Goal: Transaction & Acquisition: Purchase product/service

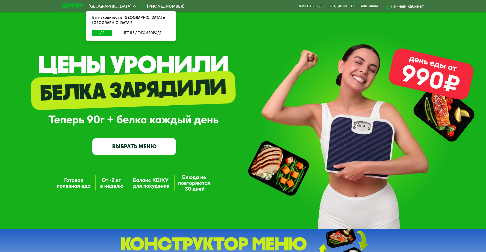
click at [140, 151] on link "ВЫБРАТЬ МЕНЮ" at bounding box center [134, 146] width 84 height 17
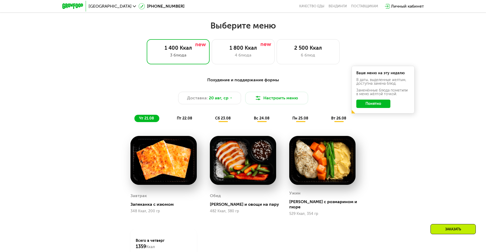
scroll to position [277, 0]
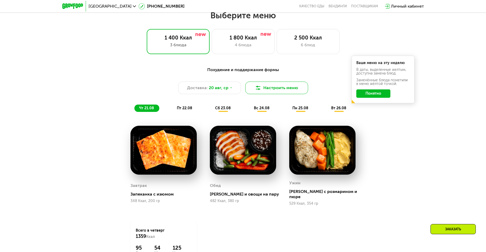
click at [272, 89] on button "Настроить меню" at bounding box center [276, 88] width 63 height 13
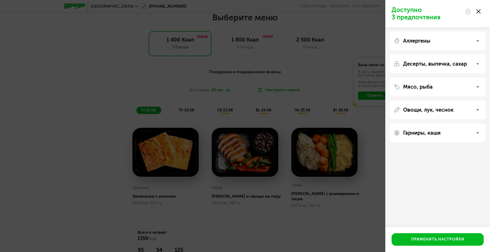
click at [475, 63] on div "Десерты, выпечка, сахар" at bounding box center [438, 64] width 88 height 6
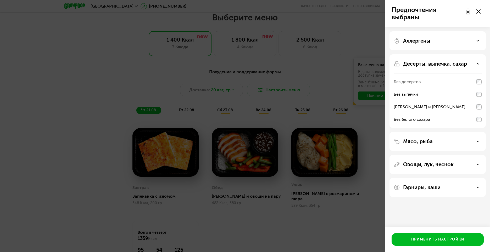
click at [479, 66] on div "Десерты, выпечка, сахар" at bounding box center [438, 64] width 88 height 6
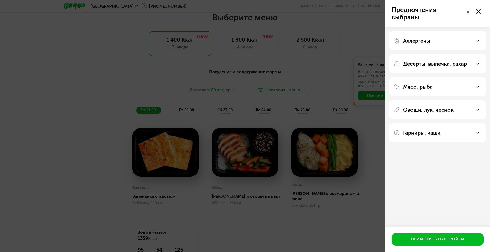
click at [479, 132] on div "Гарниры, каши" at bounding box center [438, 133] width 88 height 6
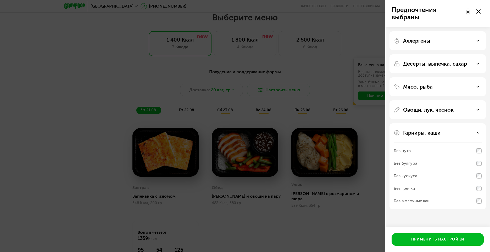
click at [466, 157] on div "Без нута" at bounding box center [438, 163] width 88 height 13
drag, startPoint x: 423, startPoint y: 151, endPoint x: 414, endPoint y: 152, distance: 9.2
click at [416, 157] on div "Без нута" at bounding box center [438, 163] width 88 height 13
click at [401, 150] on div "Без нута" at bounding box center [402, 151] width 17 height 6
drag, startPoint x: 400, startPoint y: 149, endPoint x: 445, endPoint y: 146, distance: 44.9
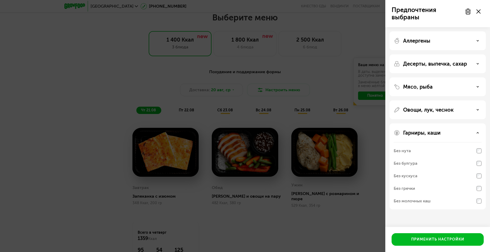
click at [404, 149] on div "Без нута" at bounding box center [402, 151] width 17 height 6
click at [437, 157] on div "Без нута" at bounding box center [438, 163] width 88 height 13
click at [481, 133] on div "Гарниры, каши" at bounding box center [438, 133] width 88 height 6
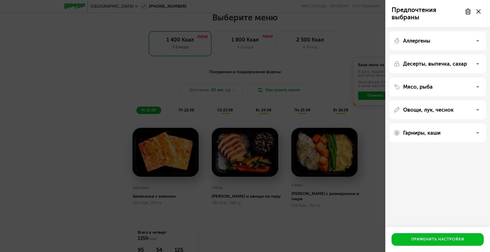
click at [479, 111] on div "Овощи, лук, чеснок" at bounding box center [438, 110] width 88 height 6
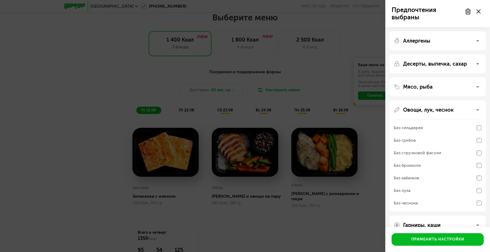
click at [475, 90] on div "Мясо, рыба" at bounding box center [438, 87] width 88 height 6
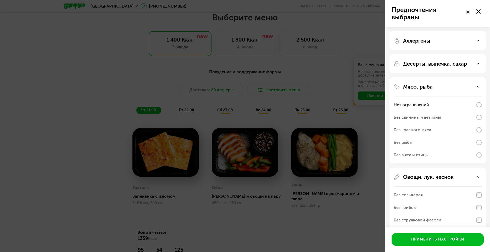
click at [482, 86] on div "Мясо, рыба" at bounding box center [438, 87] width 88 height 6
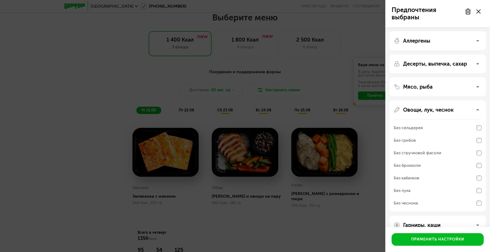
click at [480, 41] on div "Аллергены" at bounding box center [438, 41] width 88 height 6
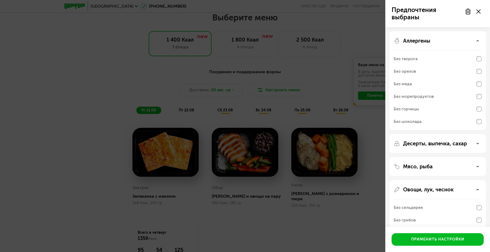
click at [479, 40] on icon at bounding box center [478, 41] width 3 height 3
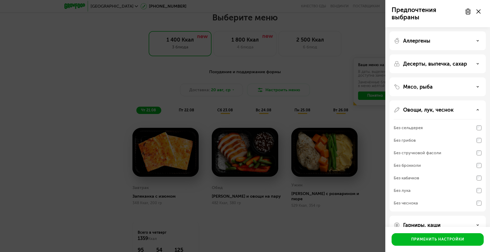
drag, startPoint x: 479, startPoint y: 68, endPoint x: 480, endPoint y: 63, distance: 4.8
click at [479, 78] on div "Десерты, выпечка, сахар" at bounding box center [438, 87] width 96 height 19
click at [480, 62] on div "Десерты, выпечка, сахар" at bounding box center [438, 64] width 88 height 6
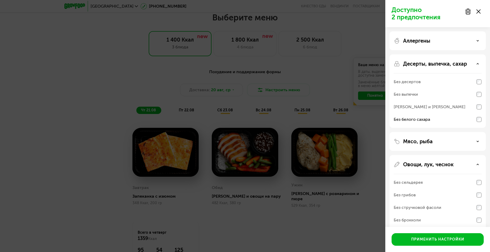
click at [476, 63] on div "Десерты, выпечка, сахар" at bounding box center [438, 64] width 88 height 6
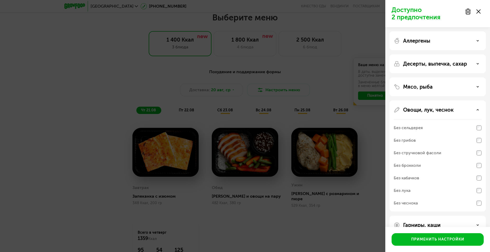
click at [480, 63] on div "Десерты, выпечка, сахар" at bounding box center [438, 64] width 88 height 6
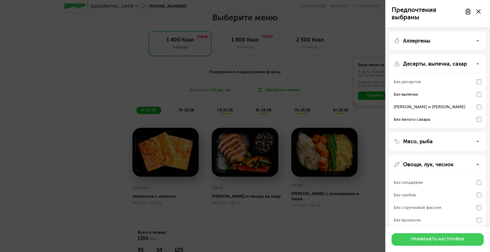
click at [453, 243] on button "Применить настройки" at bounding box center [438, 240] width 92 height 13
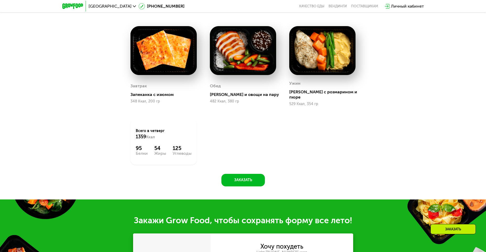
scroll to position [460, 0]
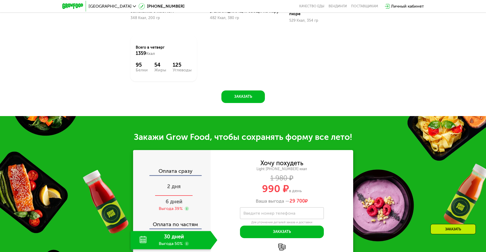
click at [177, 184] on span "2 дня" at bounding box center [174, 187] width 14 height 6
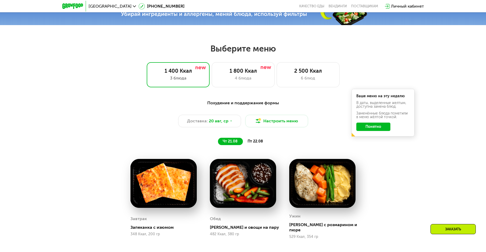
scroll to position [303, 0]
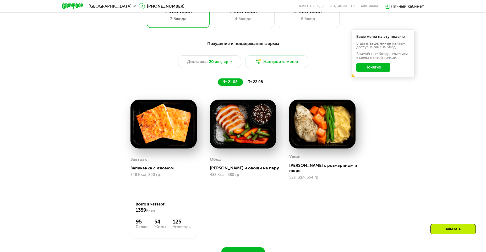
click at [259, 84] on span "пт 22.08" at bounding box center [255, 82] width 15 height 4
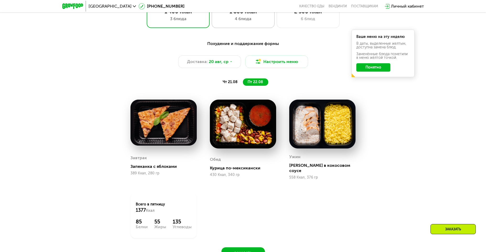
click at [256, 22] on div "4 блюда" at bounding box center [243, 19] width 52 height 6
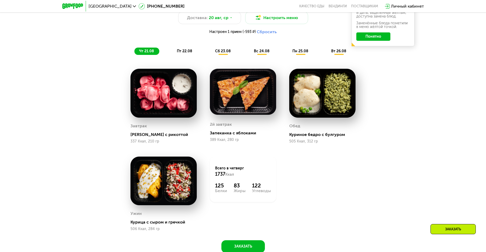
scroll to position [277, 0]
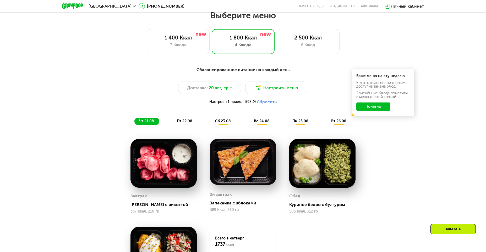
click at [370, 111] on button "Понятно" at bounding box center [373, 107] width 34 height 8
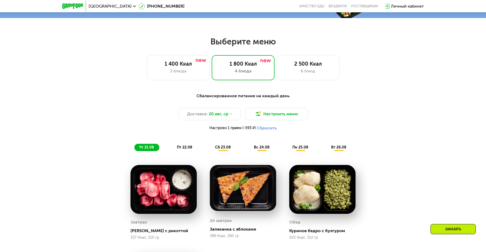
scroll to position [224, 0]
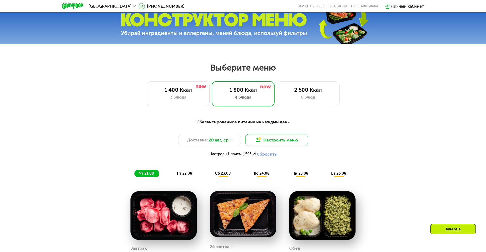
click at [270, 145] on button "Настроить меню" at bounding box center [276, 140] width 63 height 13
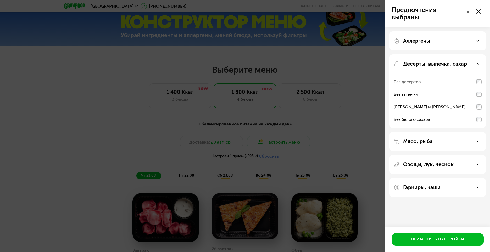
click at [476, 65] on div "Десерты, выпечка, сахар" at bounding box center [438, 64] width 88 height 6
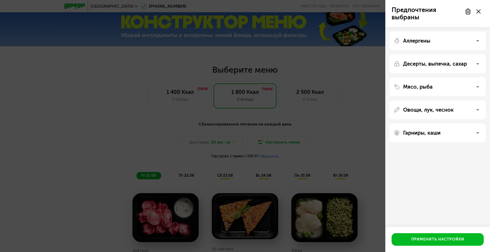
click at [356, 114] on div "Предпочтения выбраны Аллергены Десерты, выпечка, сахар Мясо, рыба Овощи, лук, ч…" at bounding box center [245, 126] width 490 height 252
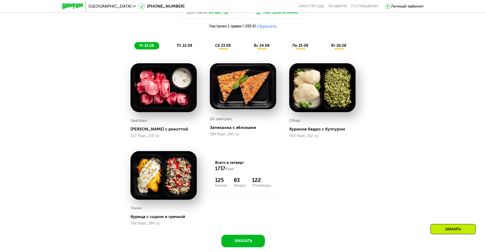
scroll to position [329, 0]
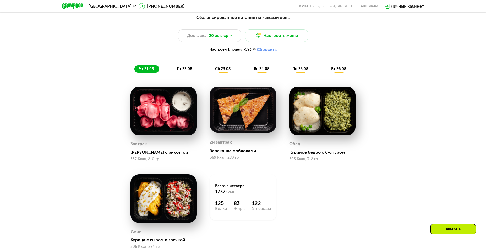
click at [182, 69] on span "пт 22.08" at bounding box center [184, 69] width 15 height 4
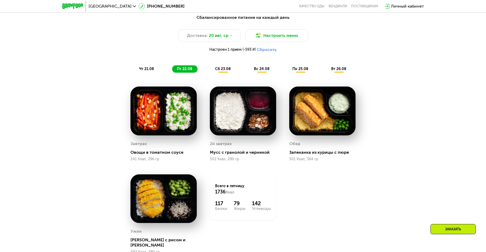
click at [226, 70] on span "сб 23.08" at bounding box center [223, 69] width 16 height 4
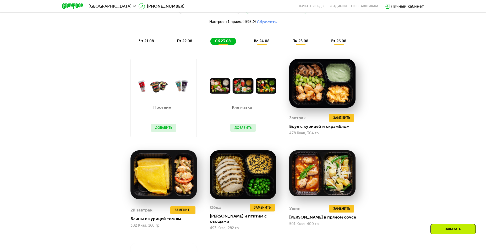
scroll to position [355, 0]
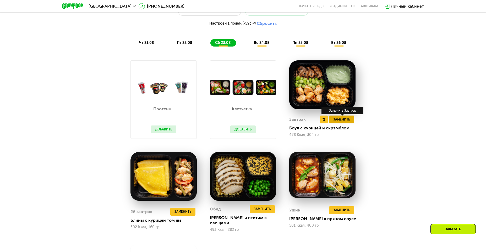
click at [348, 122] on span "Заменить" at bounding box center [341, 119] width 17 height 5
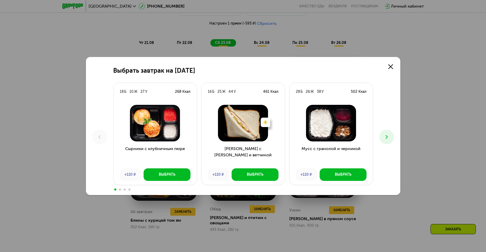
click at [383, 137] on button at bounding box center [386, 137] width 15 height 15
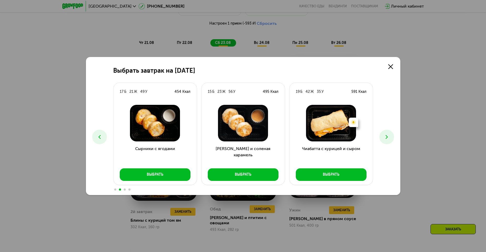
click at [383, 137] on icon at bounding box center [386, 137] width 6 height 6
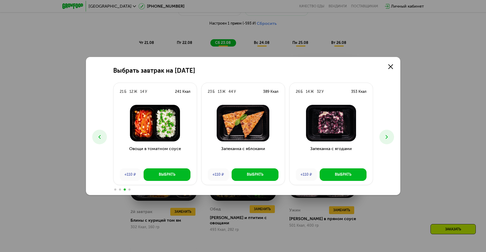
click at [383, 137] on icon at bounding box center [386, 137] width 6 height 6
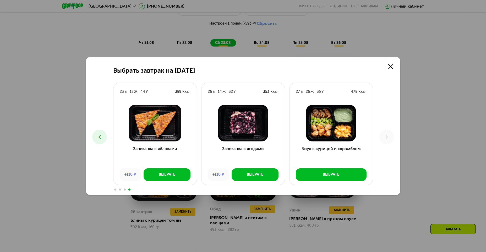
click at [102, 134] on button at bounding box center [99, 137] width 15 height 15
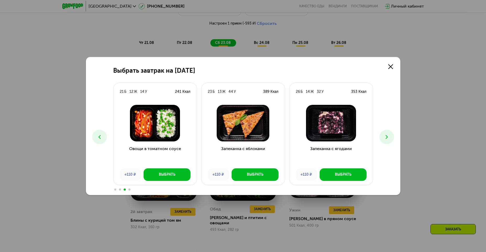
click at [102, 134] on icon at bounding box center [99, 137] width 6 height 6
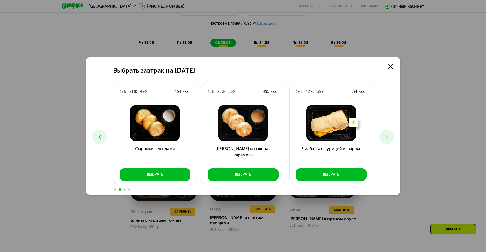
click at [102, 134] on icon at bounding box center [99, 137] width 6 height 6
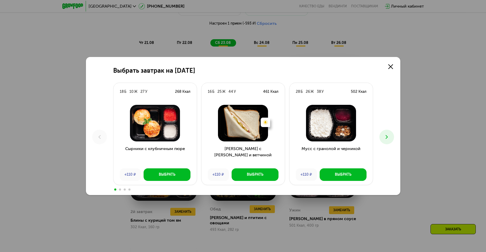
click at [102, 134] on icon at bounding box center [99, 137] width 6 height 6
click at [392, 66] on icon at bounding box center [390, 66] width 5 height 5
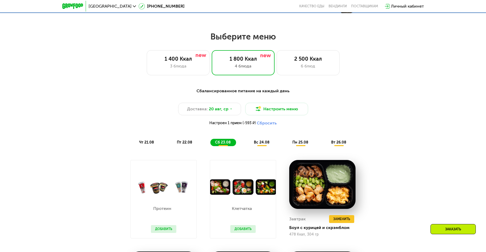
scroll to position [251, 0]
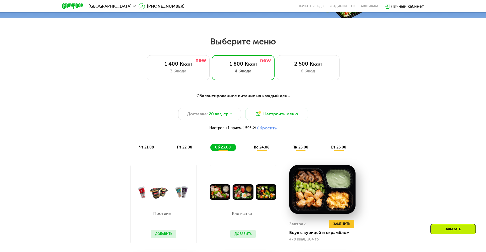
click at [260, 150] on span "вс 24.08" at bounding box center [262, 147] width 16 height 4
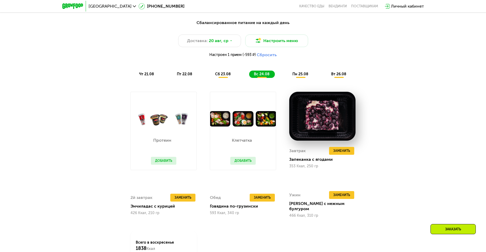
scroll to position [277, 0]
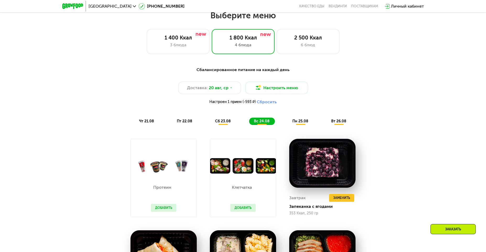
click at [302, 123] on span "пн 25.08" at bounding box center [300, 121] width 16 height 4
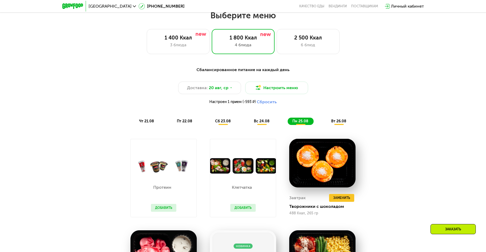
click at [341, 122] on span "вт 26.08" at bounding box center [338, 121] width 15 height 4
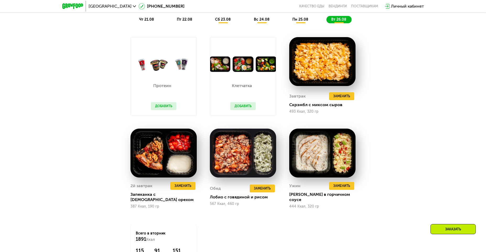
scroll to position [382, 0]
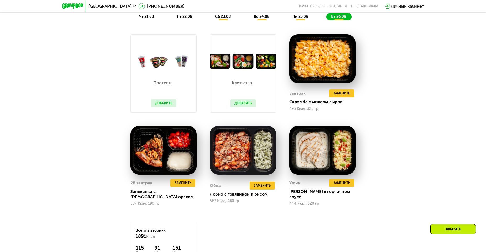
click at [165, 103] on button "Добавить" at bounding box center [163, 104] width 25 height 8
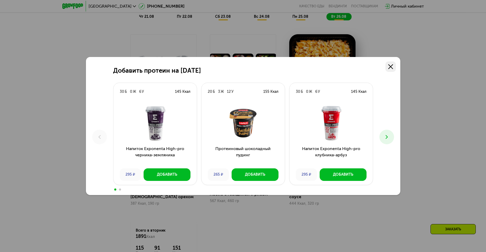
click at [392, 67] on icon at bounding box center [390, 66] width 5 height 5
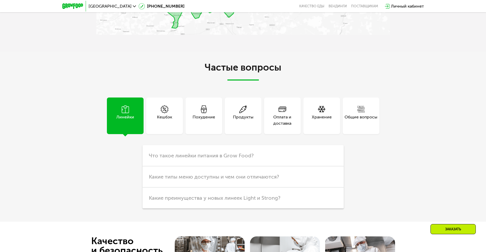
scroll to position [1429, 0]
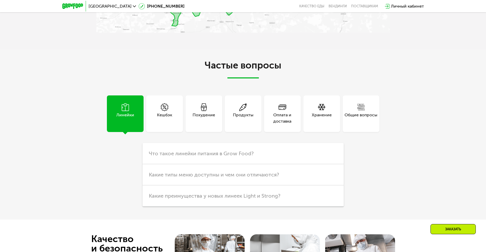
click at [197, 113] on div "Похудение" at bounding box center [204, 118] width 23 height 13
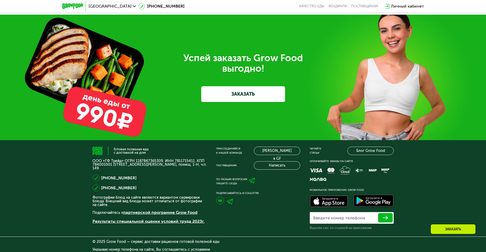
scroll to position [1822, 0]
